Goal: Navigation & Orientation: Understand site structure

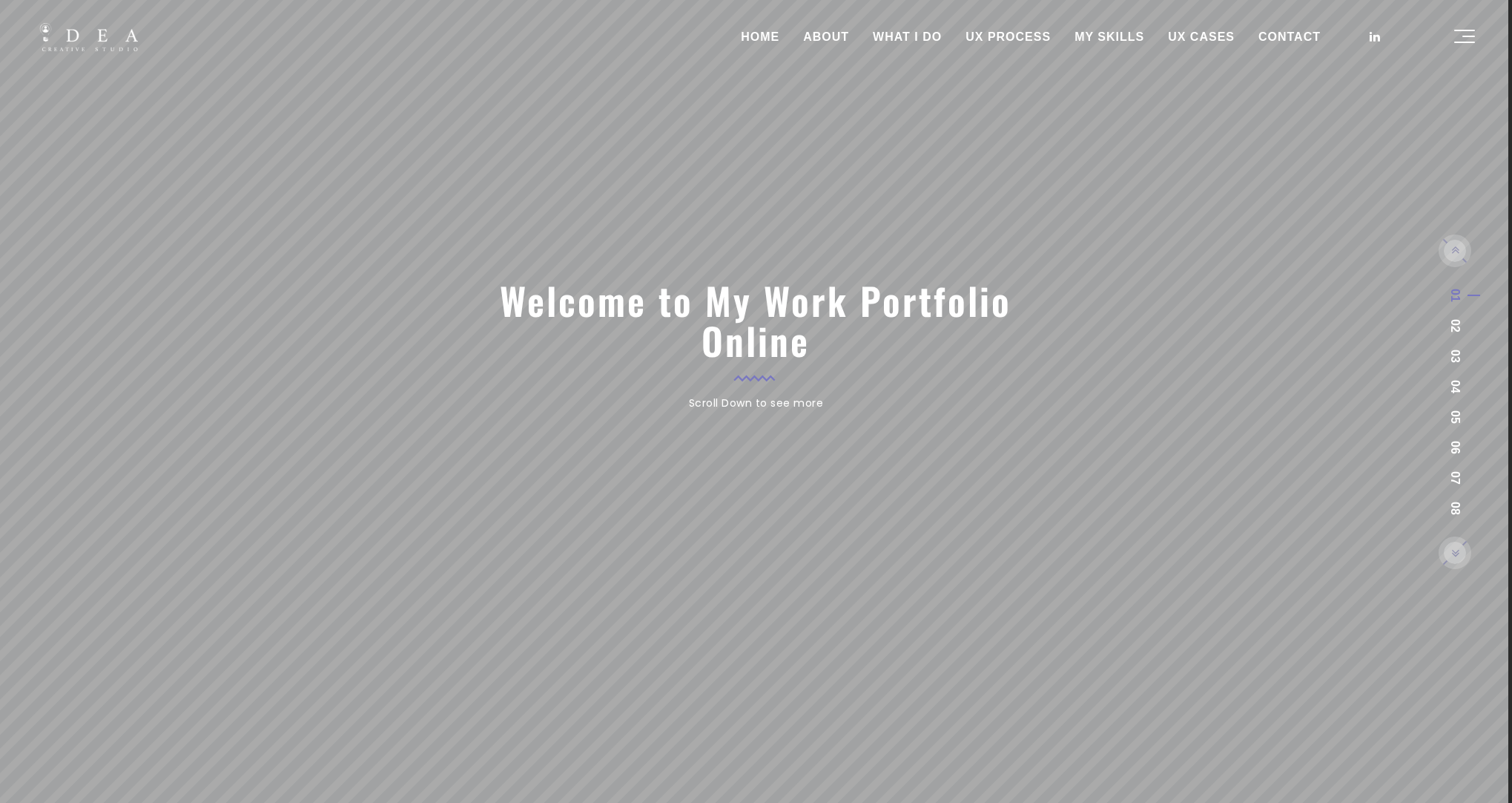
click at [928, 44] on link "WHAT I DO" at bounding box center [907, 37] width 93 height 37
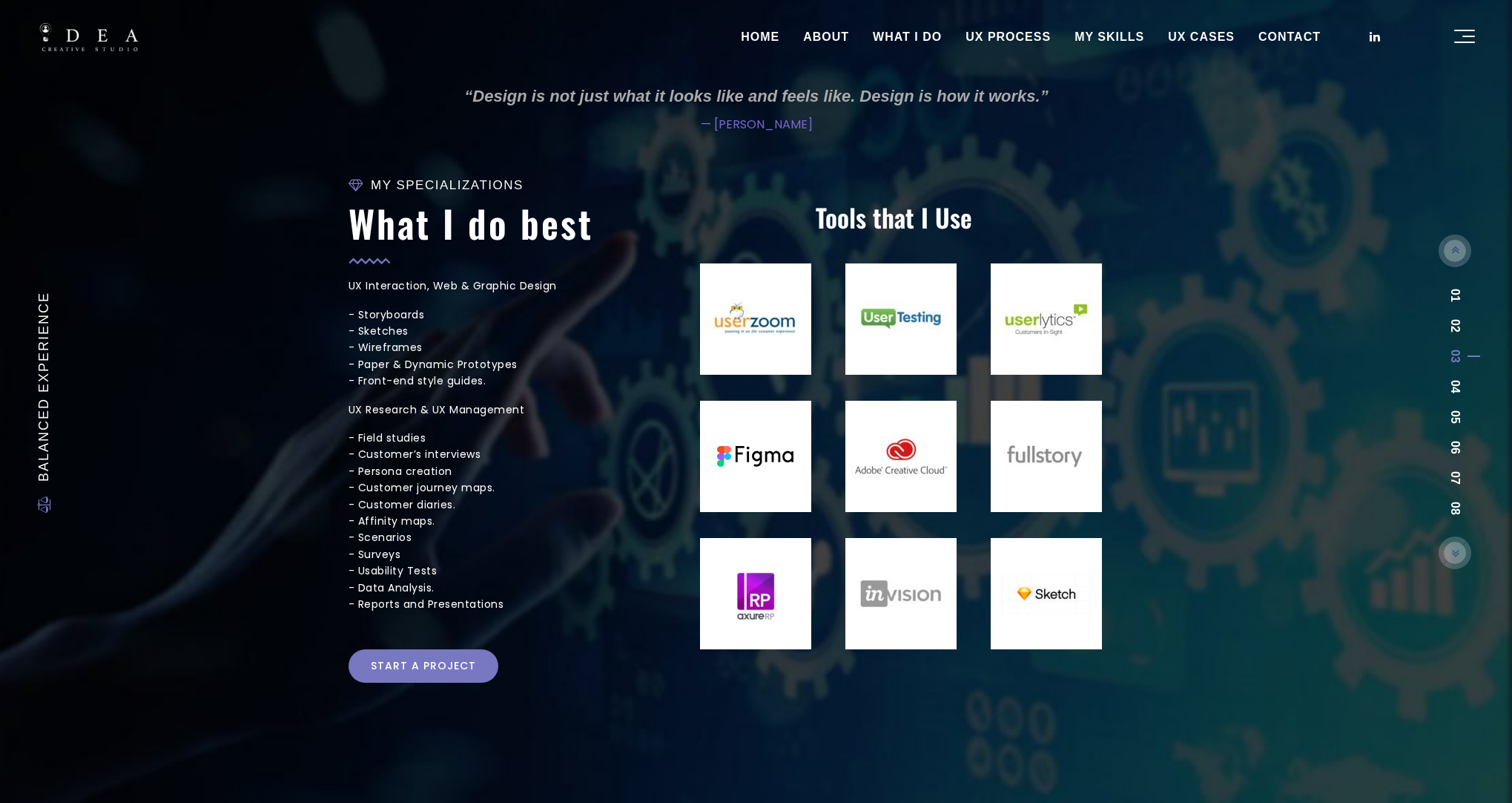
scroll to position [6, 0]
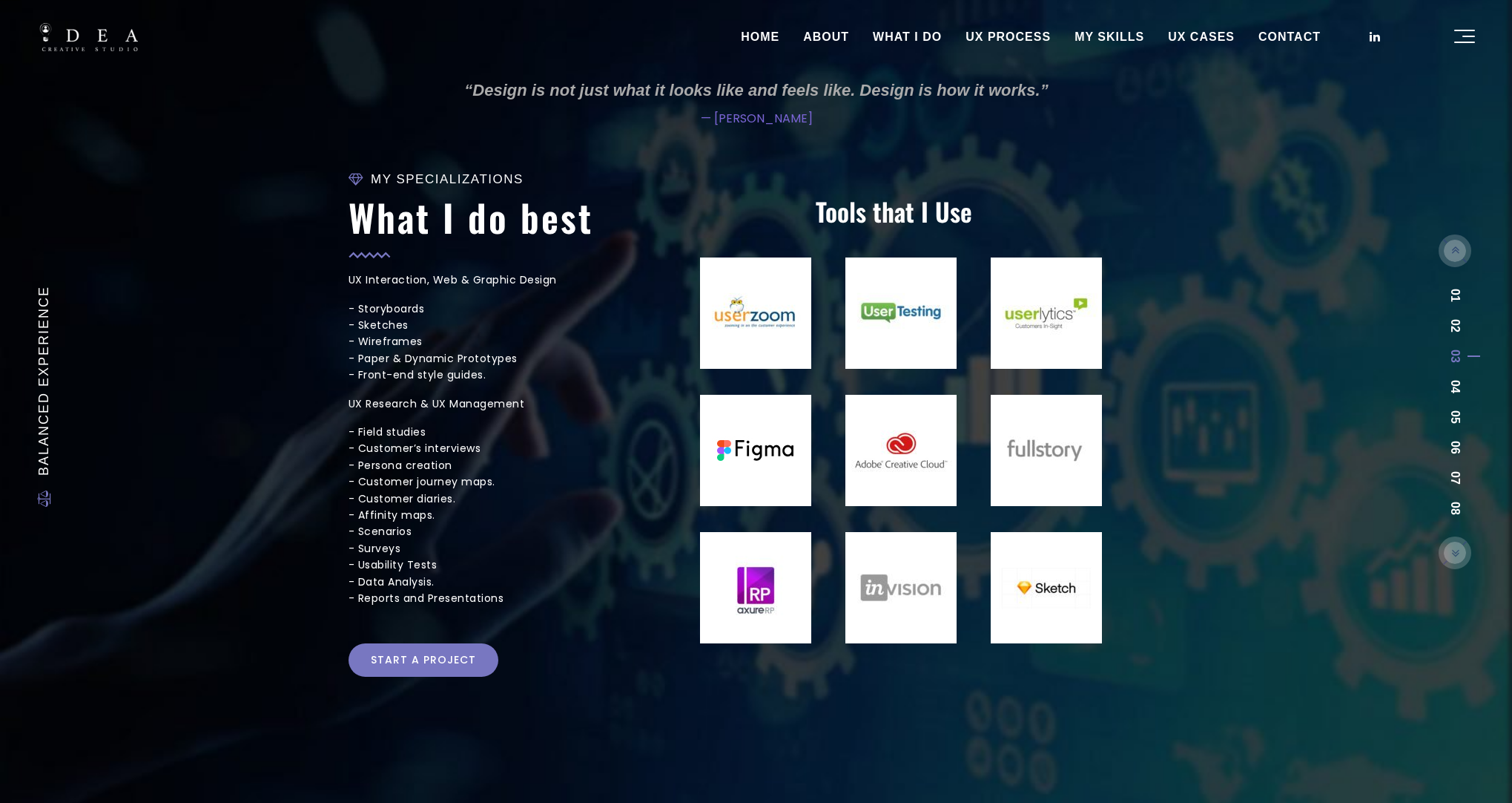
click at [420, 666] on link "Start a project" at bounding box center [423, 659] width 150 height 33
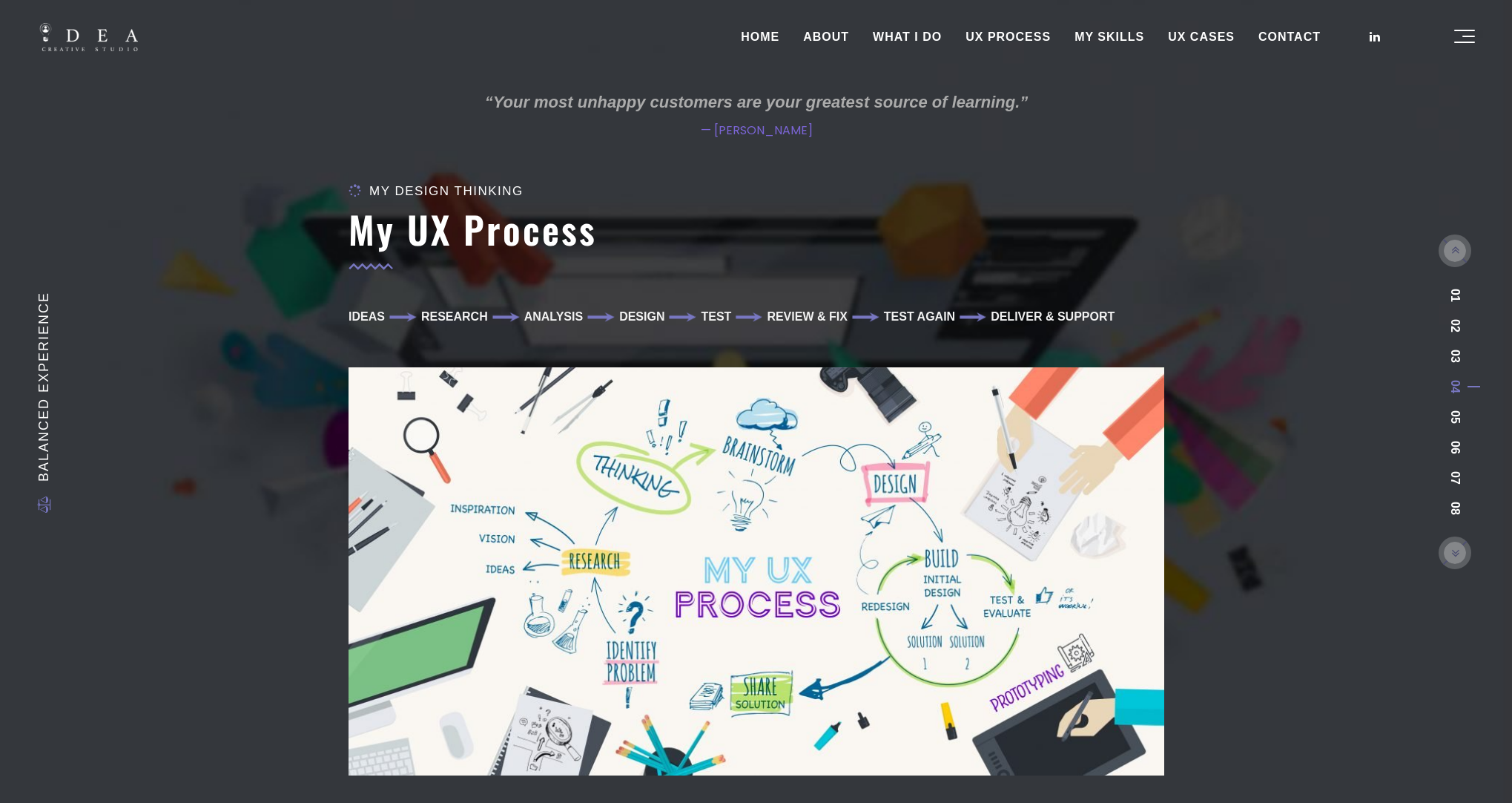
scroll to position [171, 0]
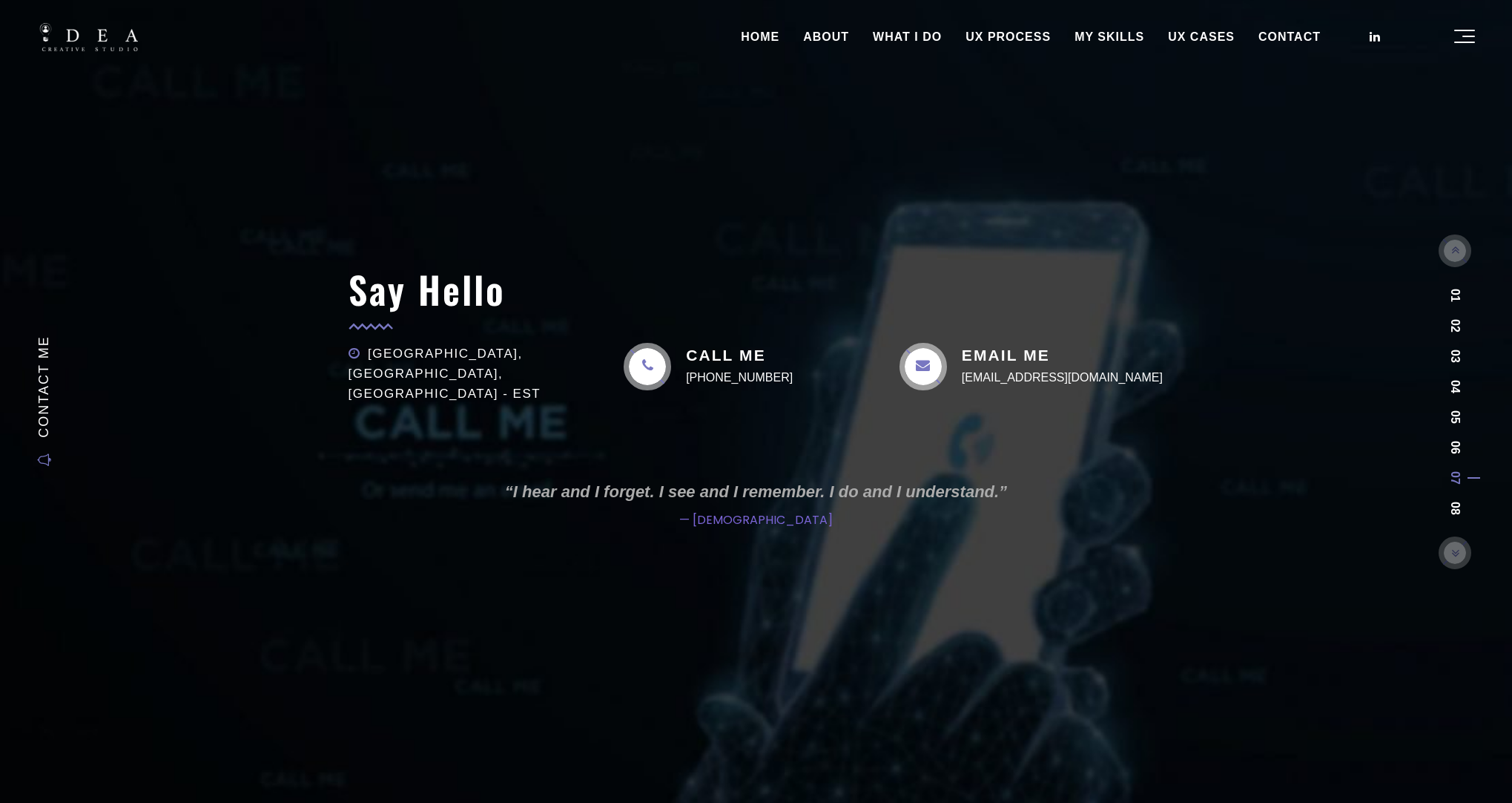
click at [762, 39] on link "HOME" at bounding box center [760, 37] width 62 height 37
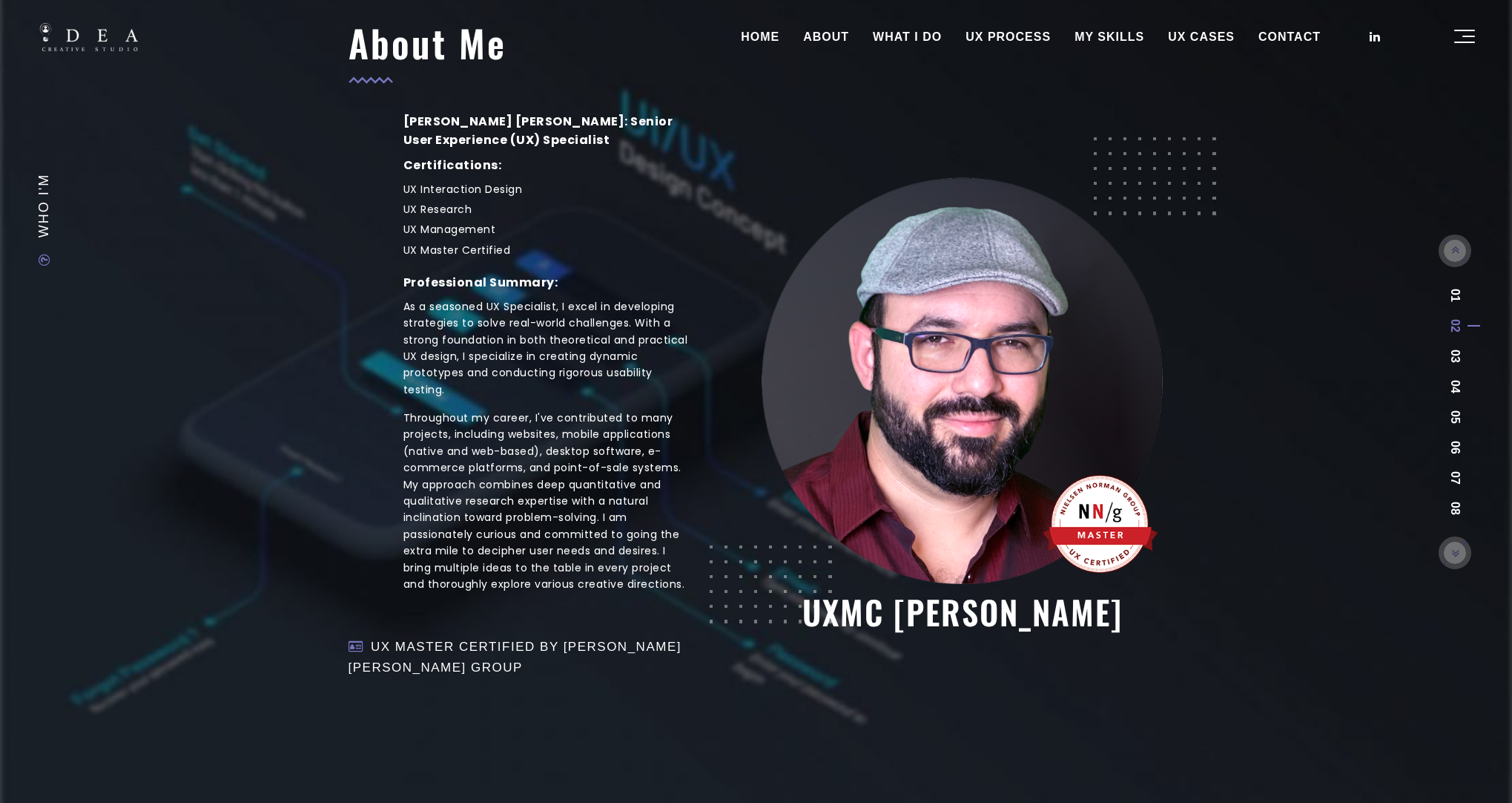
scroll to position [181, 0]
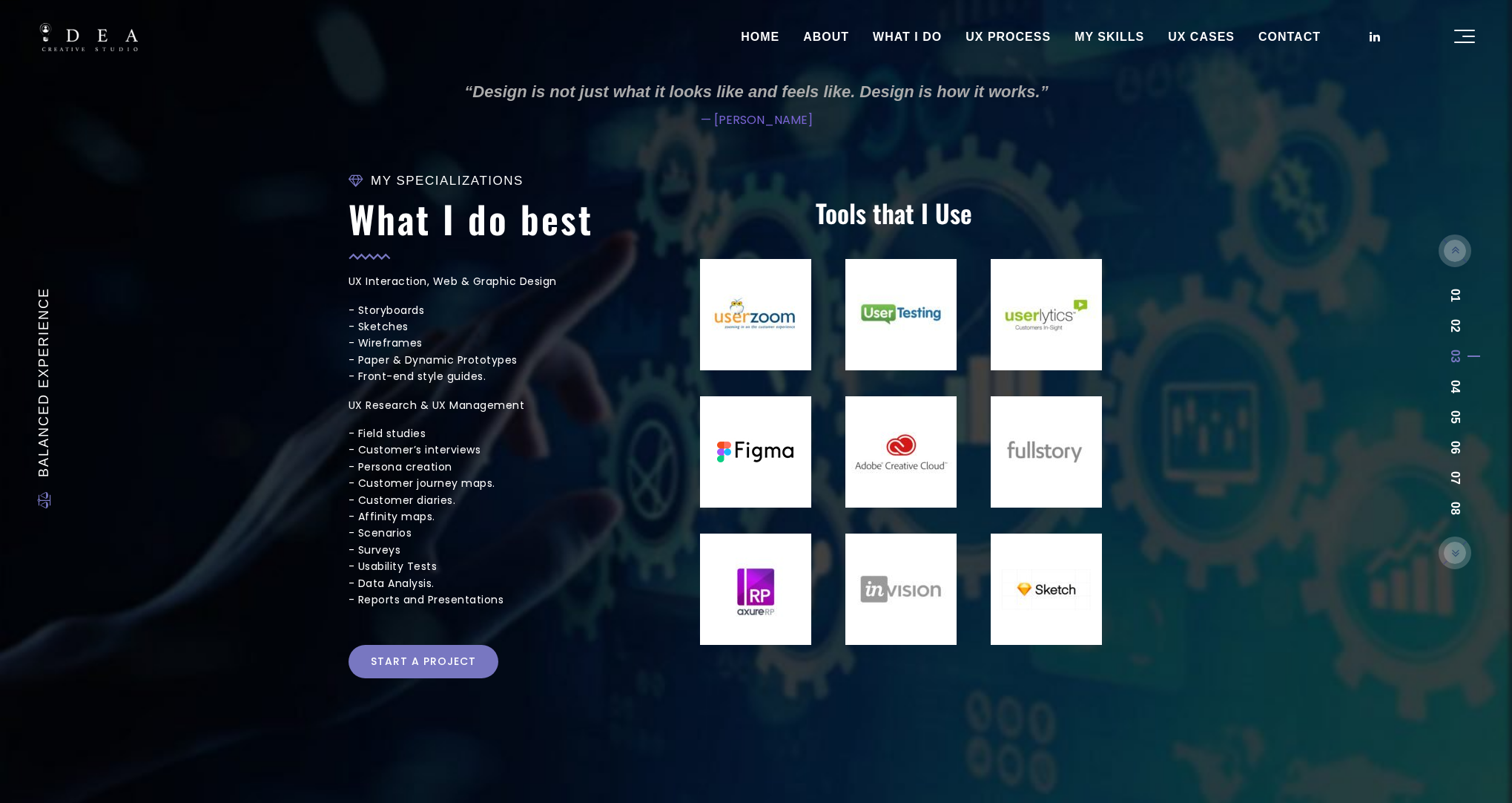
scroll to position [6, 0]
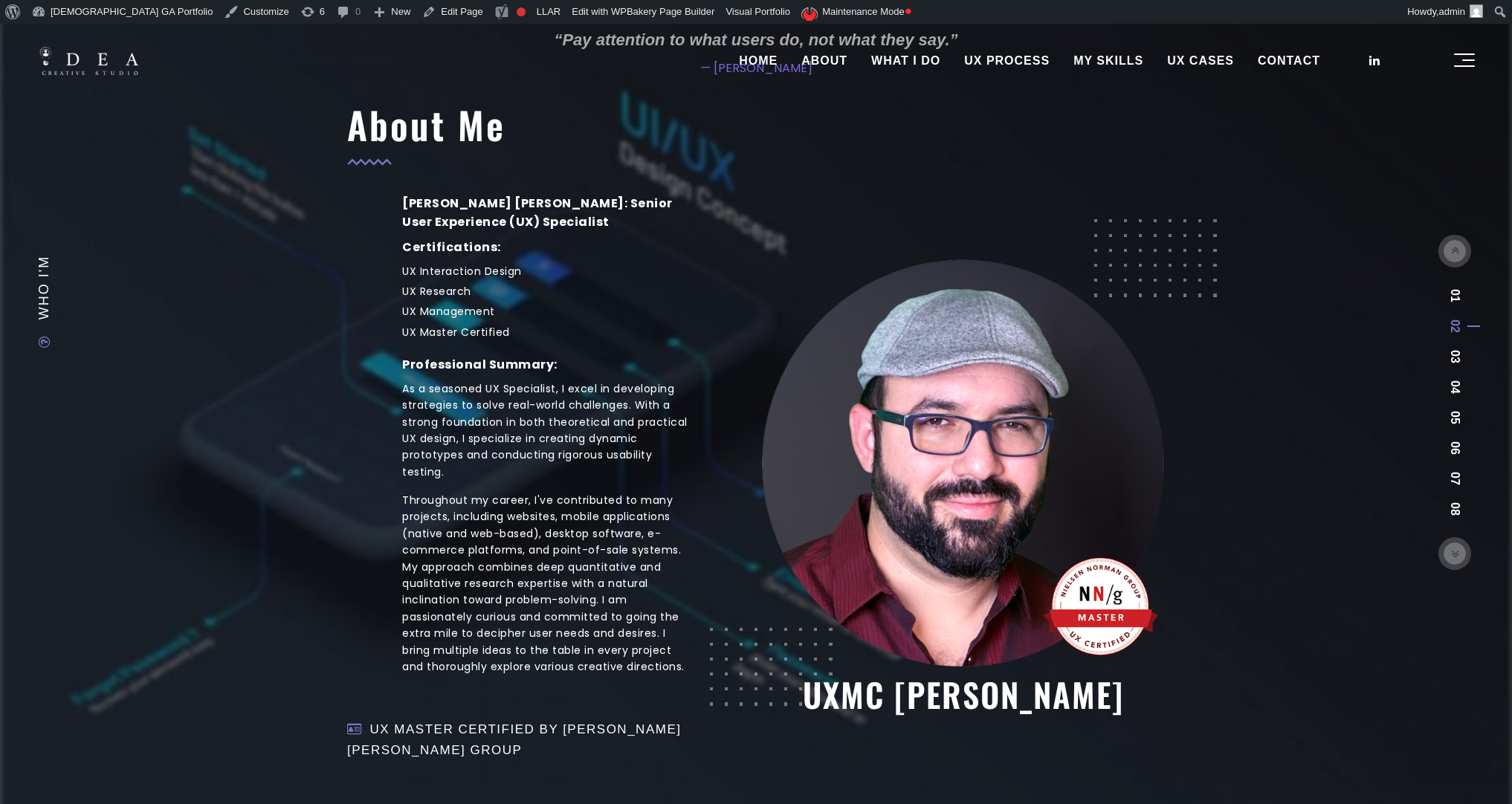
scroll to position [185, 0]
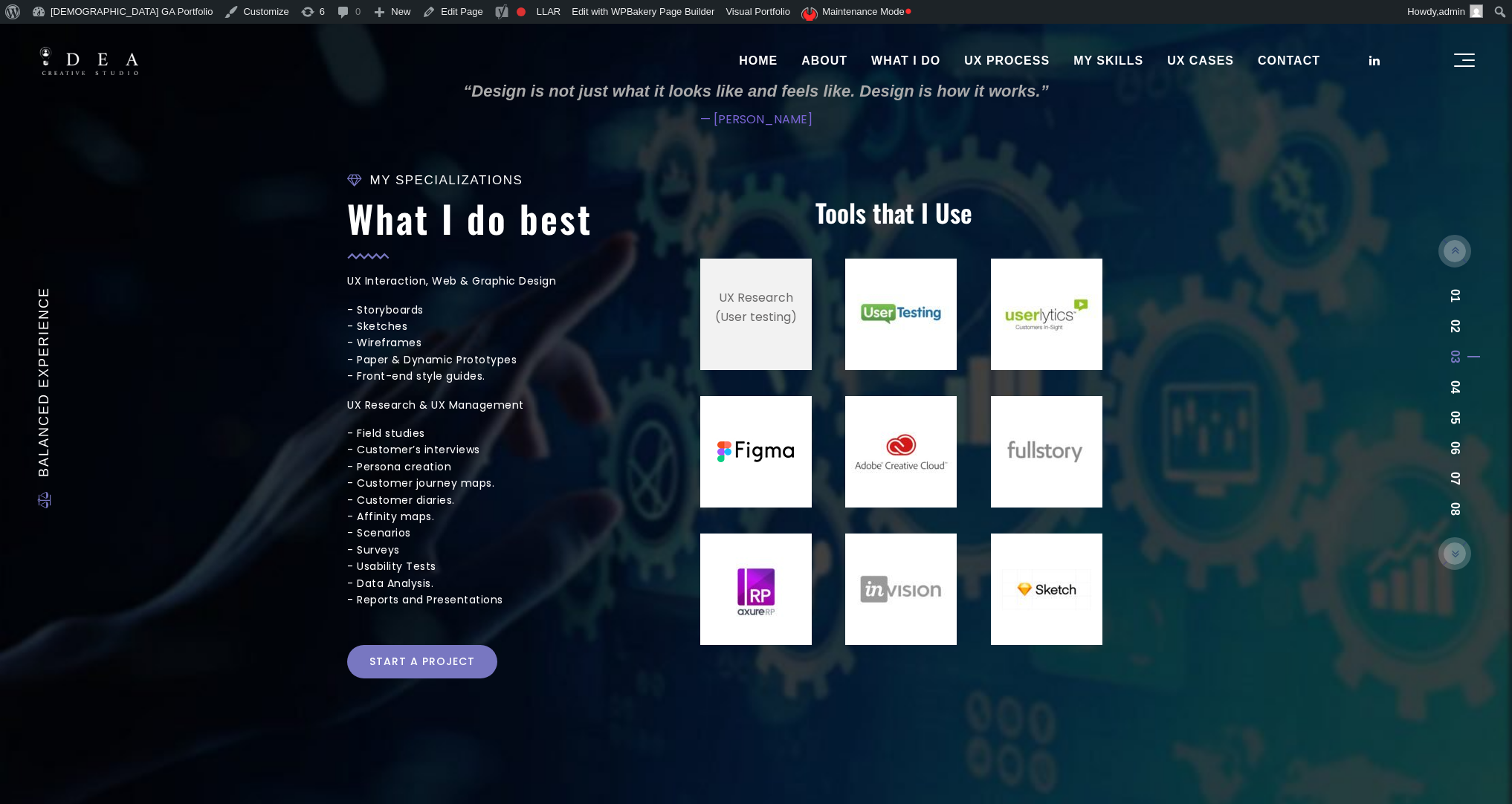
scroll to position [6, 0]
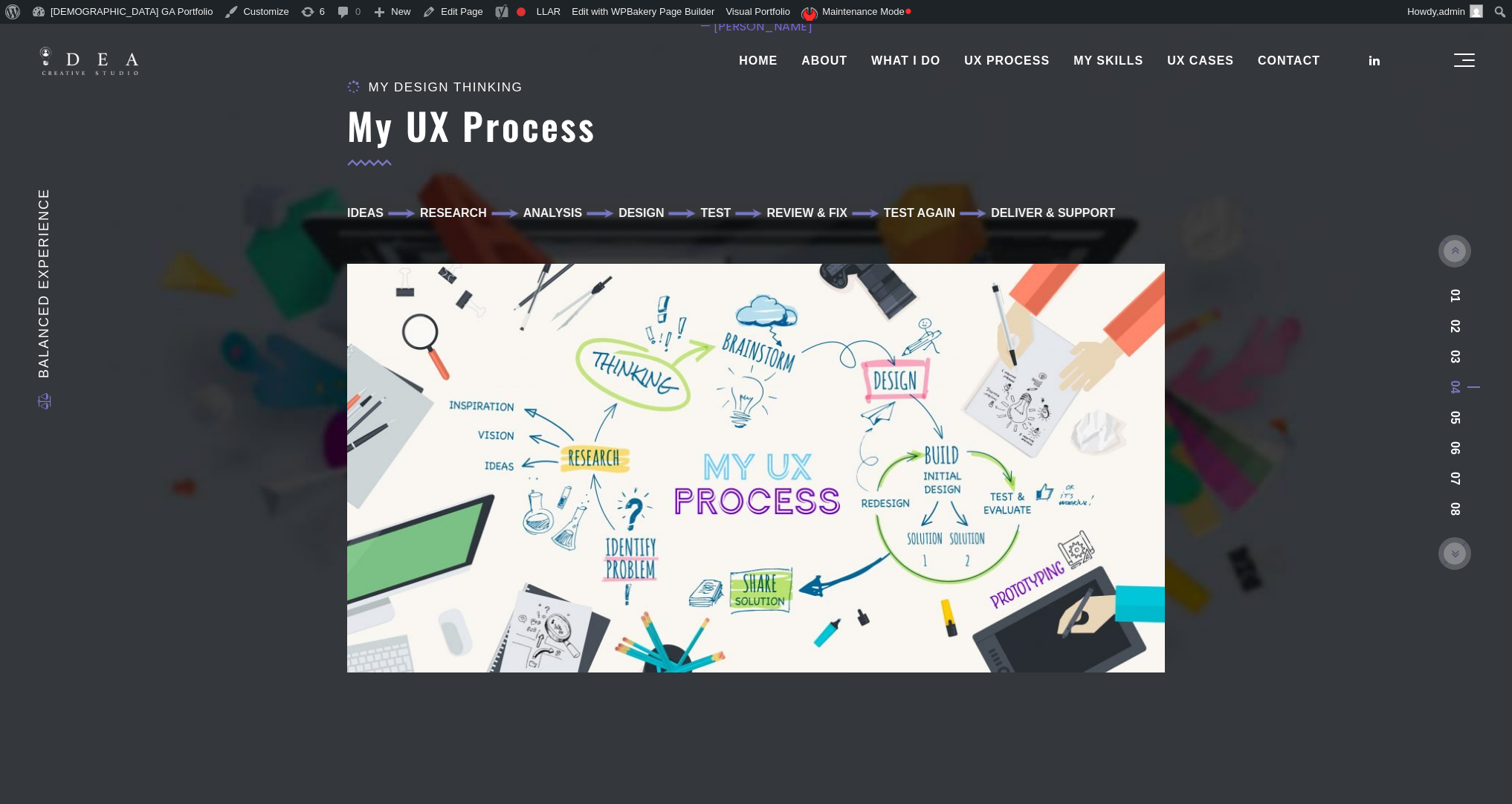
scroll to position [124, 0]
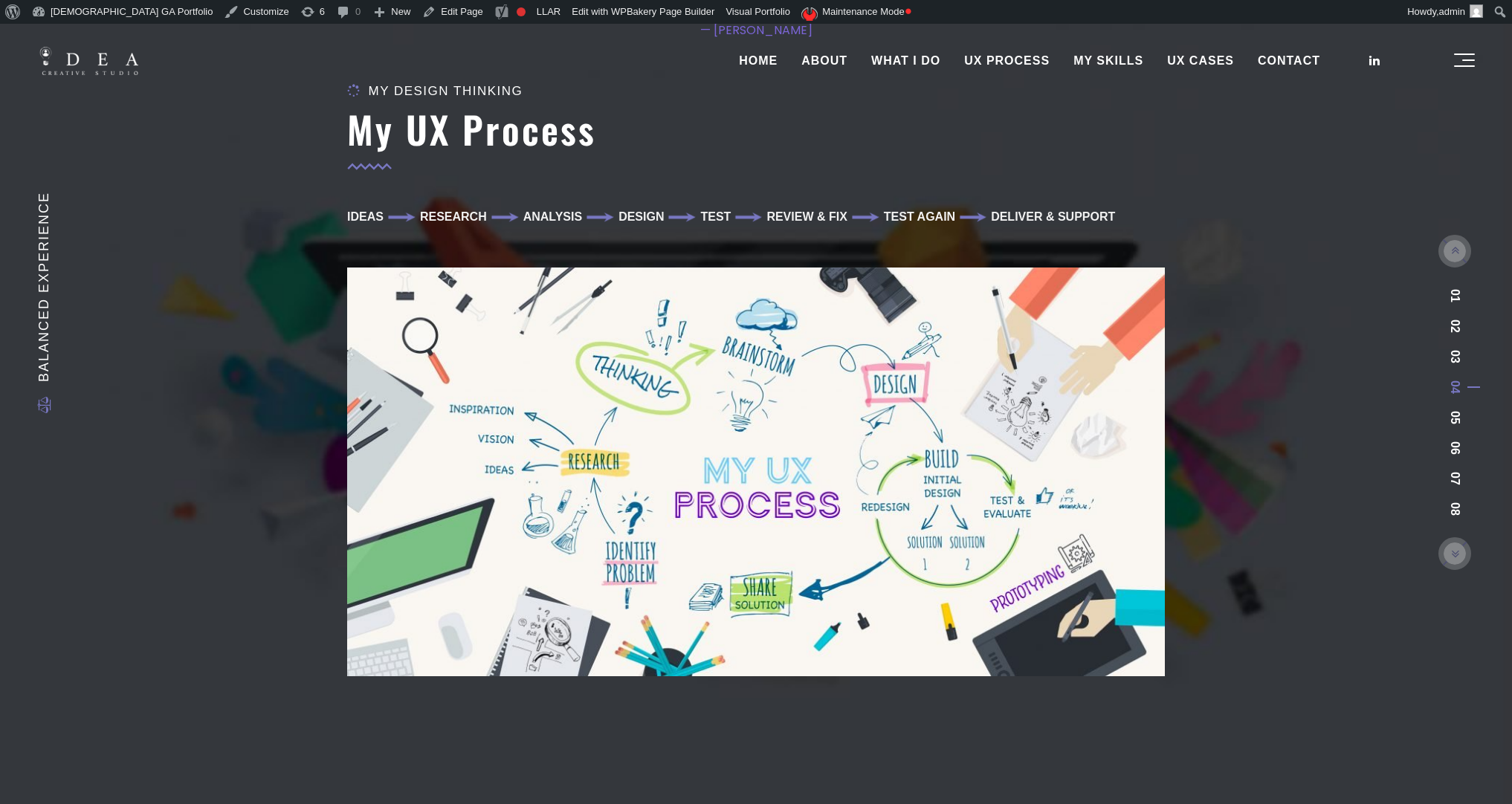
scroll to position [3, 0]
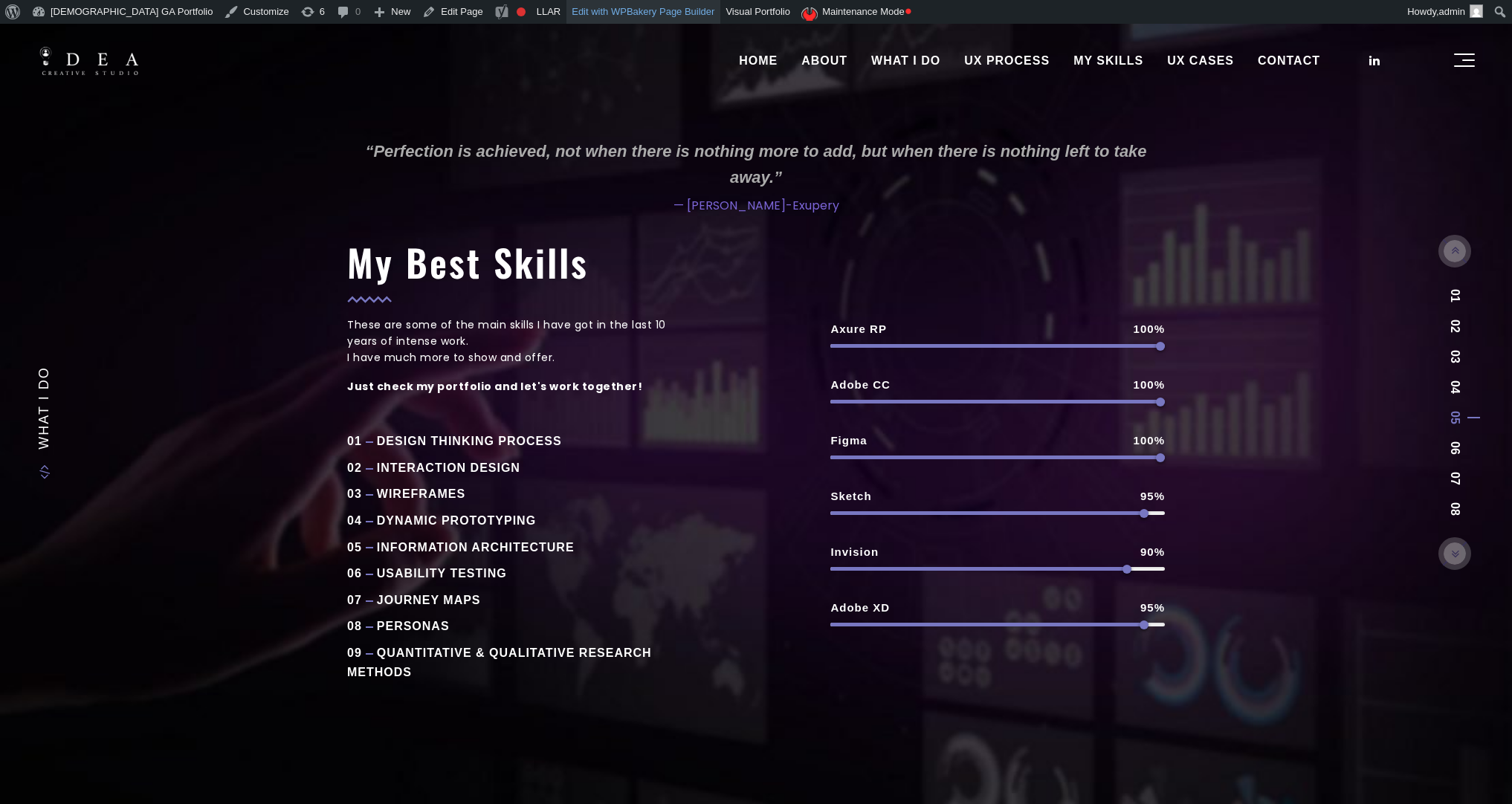
click at [578, 16] on link "Edit with WPBakery Page Builder" at bounding box center [643, 12] width 154 height 24
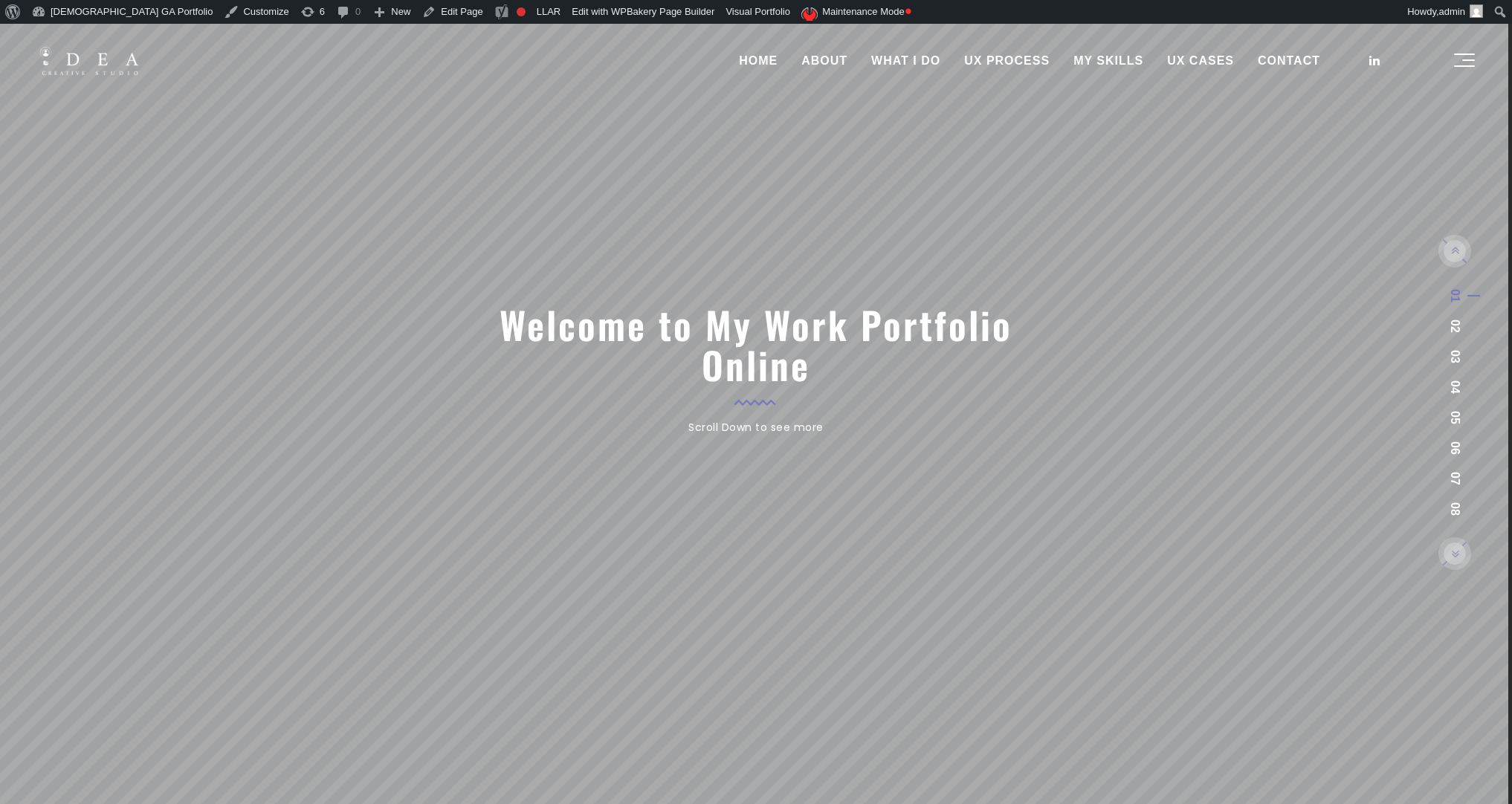
click at [908, 57] on link "WHAT I DO" at bounding box center [905, 61] width 93 height 37
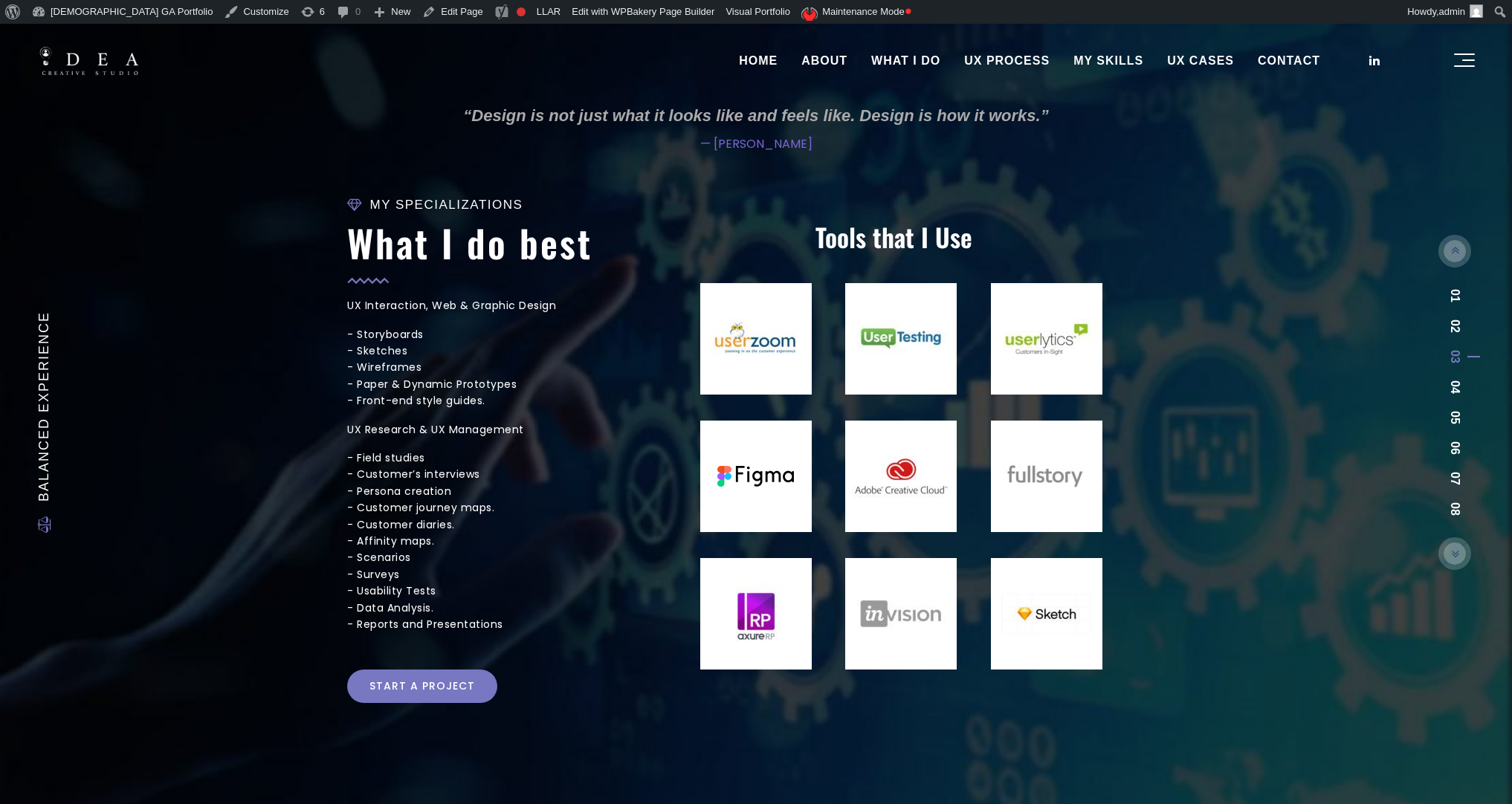
scroll to position [6, 0]
